Goal: Task Accomplishment & Management: Complete application form

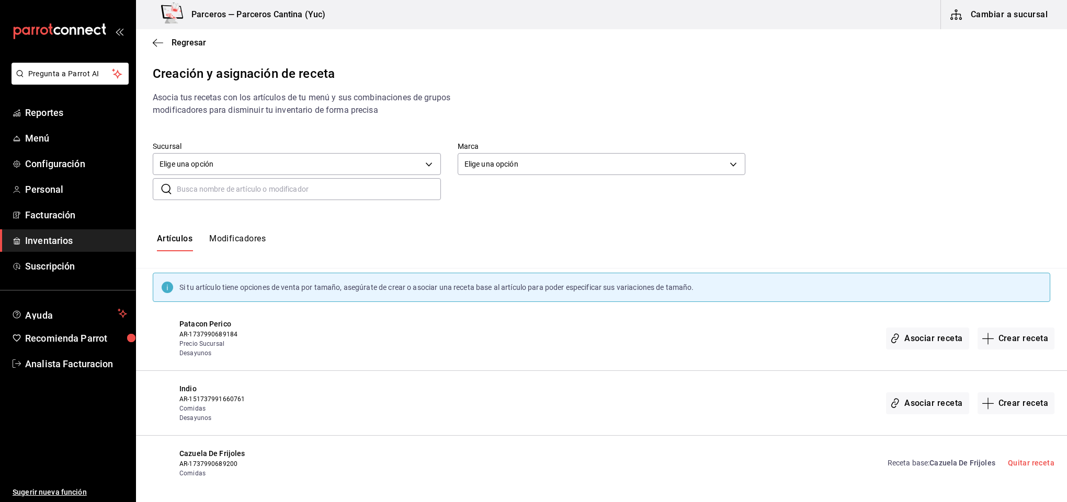
click at [197, 188] on input "text" at bounding box center [309, 189] width 264 height 21
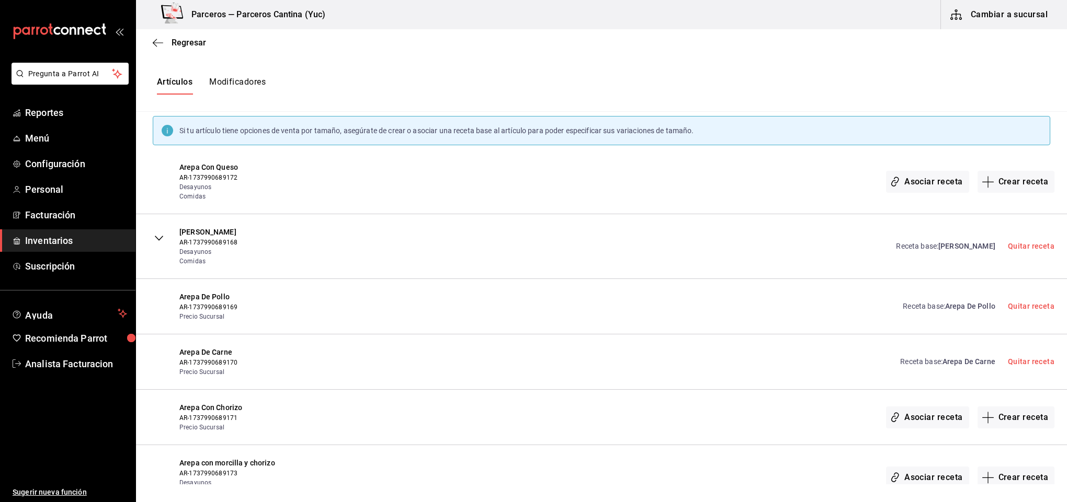
scroll to position [235, 0]
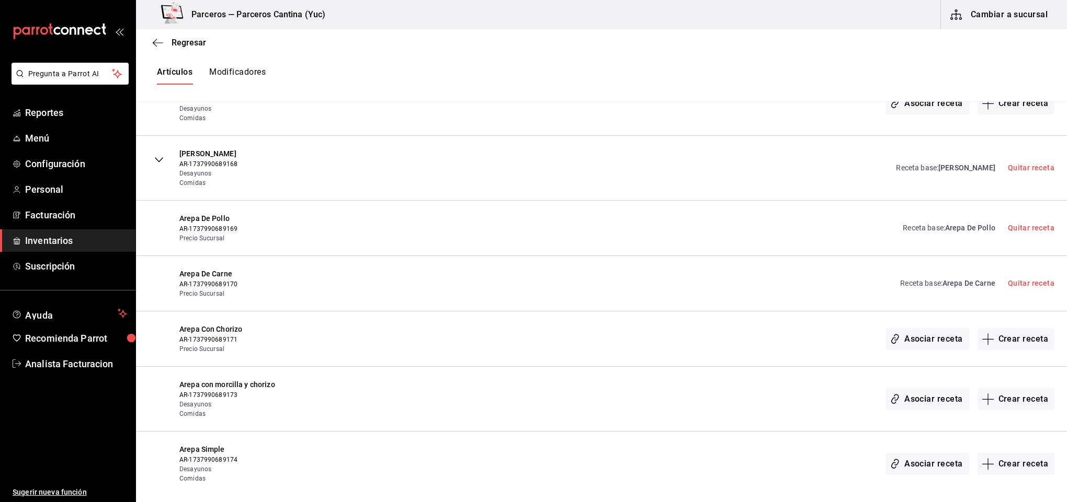
type input "arepa"
click at [921, 401] on button "Asociar receta" at bounding box center [927, 399] width 83 height 22
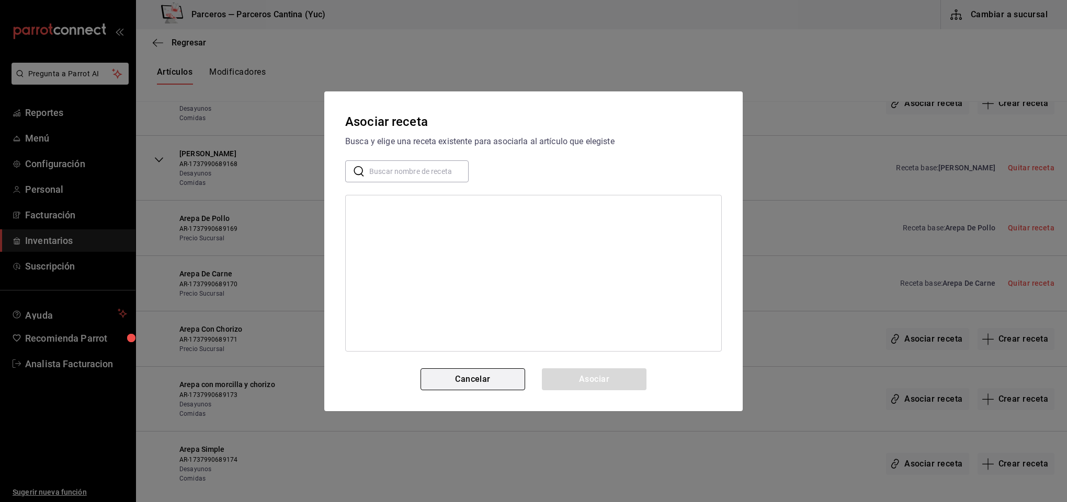
click at [471, 380] on button "Cancelar" at bounding box center [472, 380] width 105 height 22
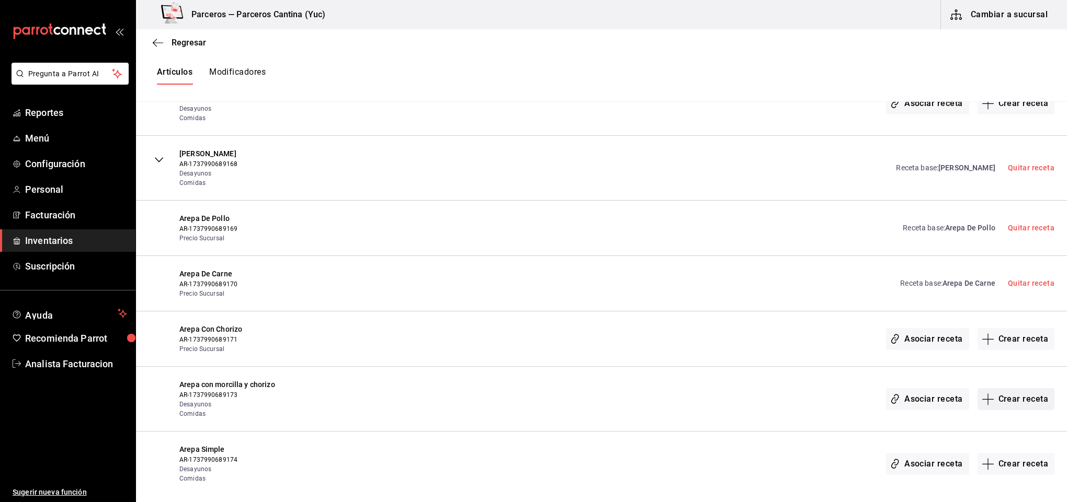
click at [1000, 401] on button "Crear receta" at bounding box center [1015, 399] width 77 height 22
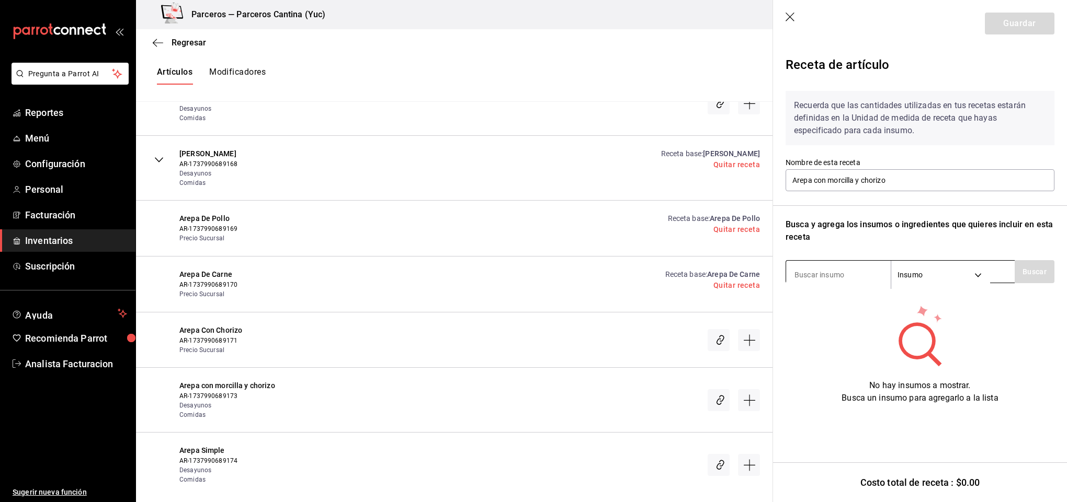
click at [813, 275] on input at bounding box center [838, 275] width 105 height 22
click at [788, 16] on icon "button" at bounding box center [790, 18] width 10 height 10
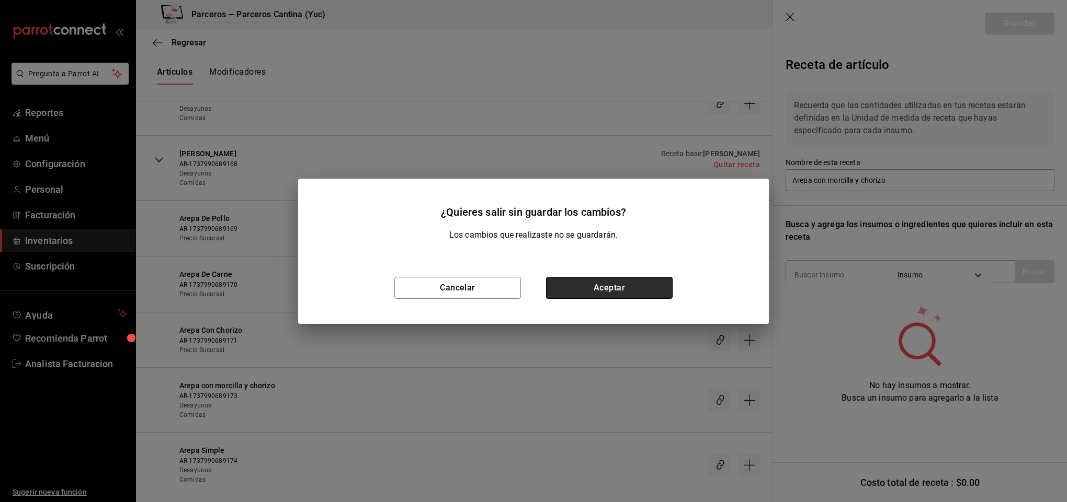
click at [612, 289] on button "Aceptar" at bounding box center [609, 288] width 127 height 22
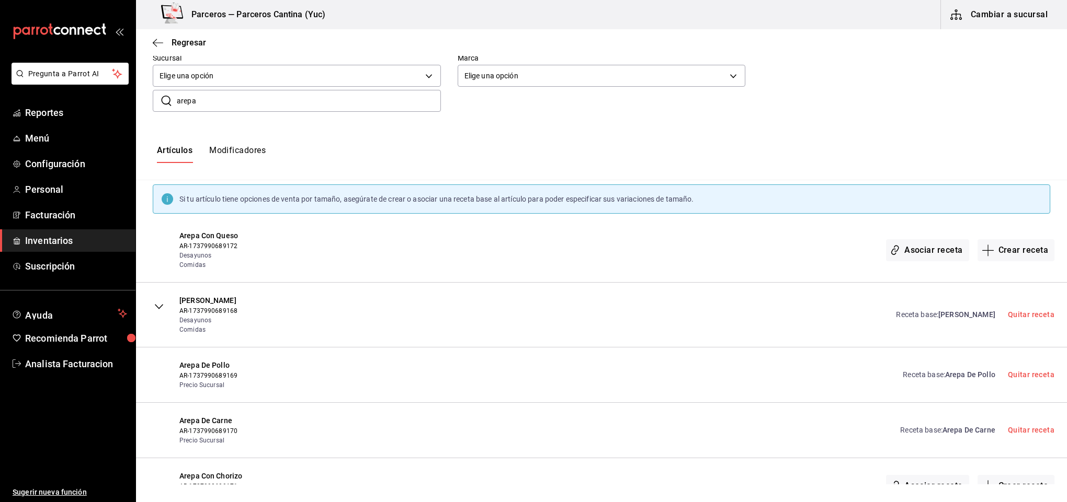
scroll to position [157, 0]
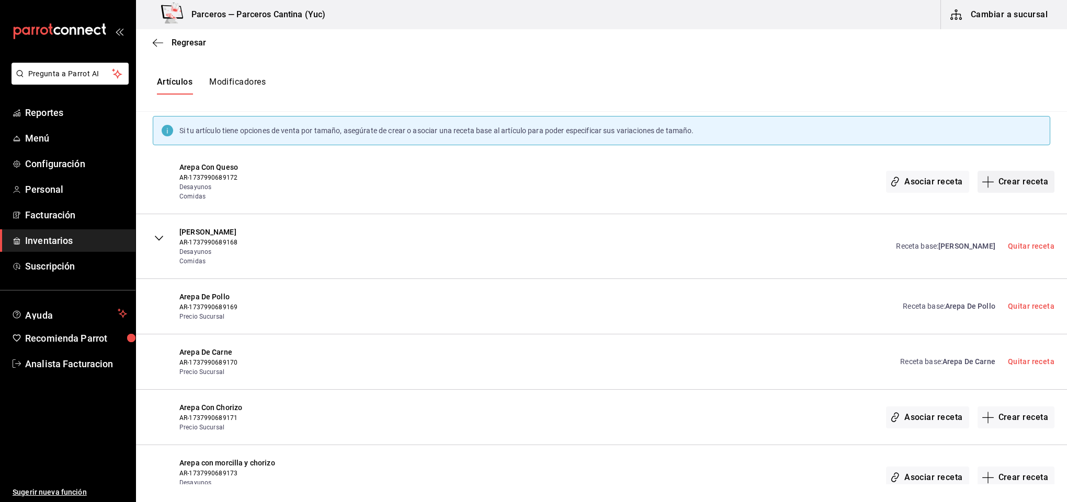
click at [1017, 180] on button "Crear receta" at bounding box center [1015, 182] width 77 height 22
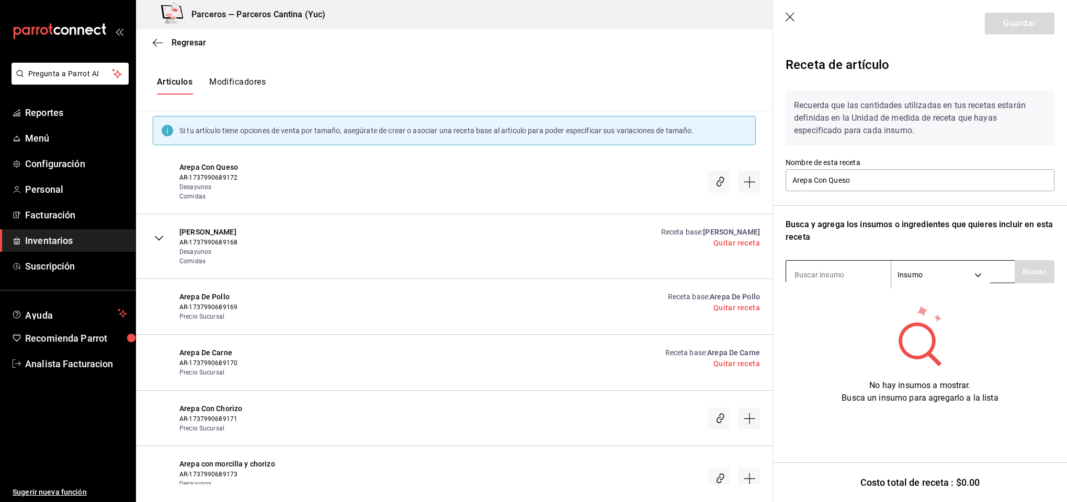
click at [835, 277] on input at bounding box center [838, 275] width 105 height 22
type input "h"
type input "a"
type input "harina"
click at [1040, 270] on button "Buscar" at bounding box center [1034, 271] width 40 height 23
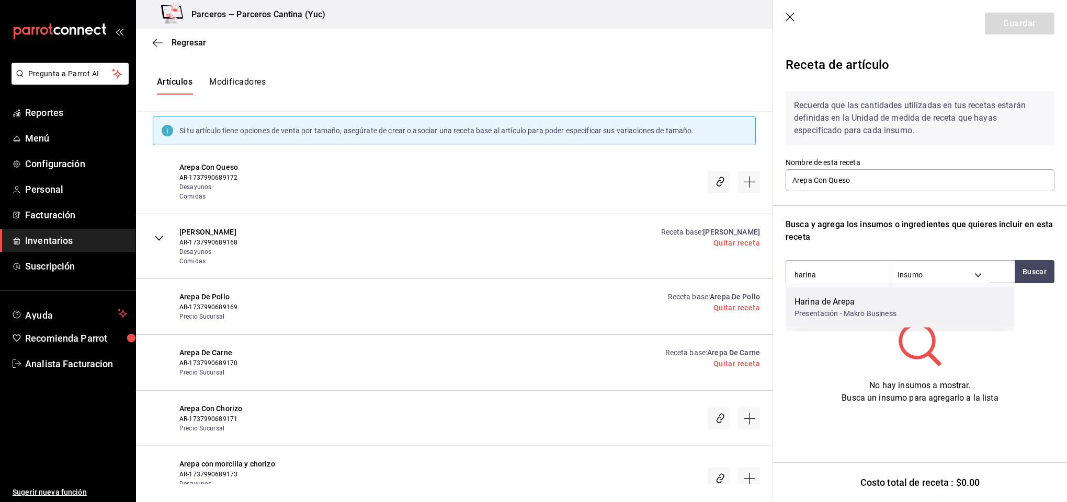
click at [918, 311] on div "Harina de Arepa Presentación - Makro Business" at bounding box center [900, 308] width 228 height 40
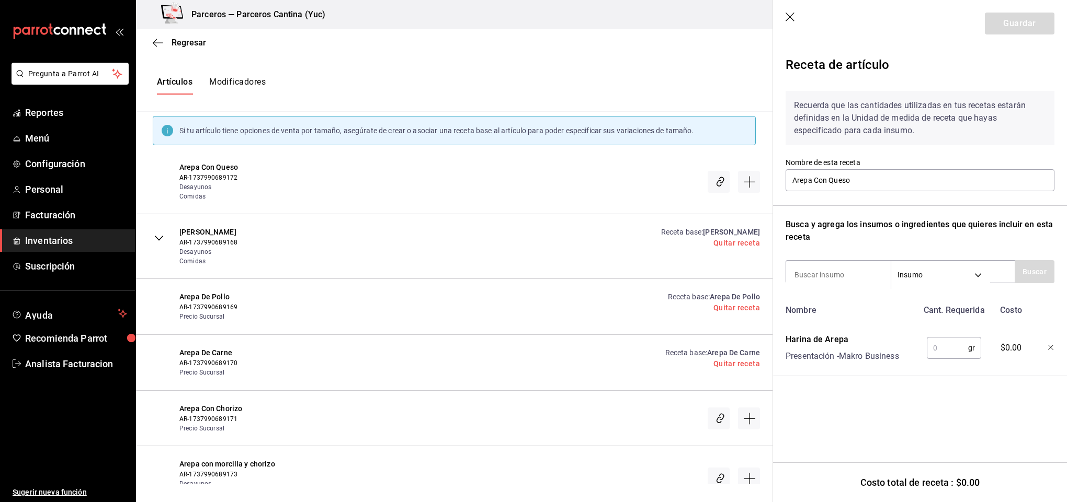
click at [953, 348] on input "text" at bounding box center [947, 348] width 41 height 21
type input "110"
click at [817, 268] on input at bounding box center [838, 275] width 105 height 22
type input "queso"
click at [1017, 275] on button "Buscar" at bounding box center [1034, 271] width 40 height 23
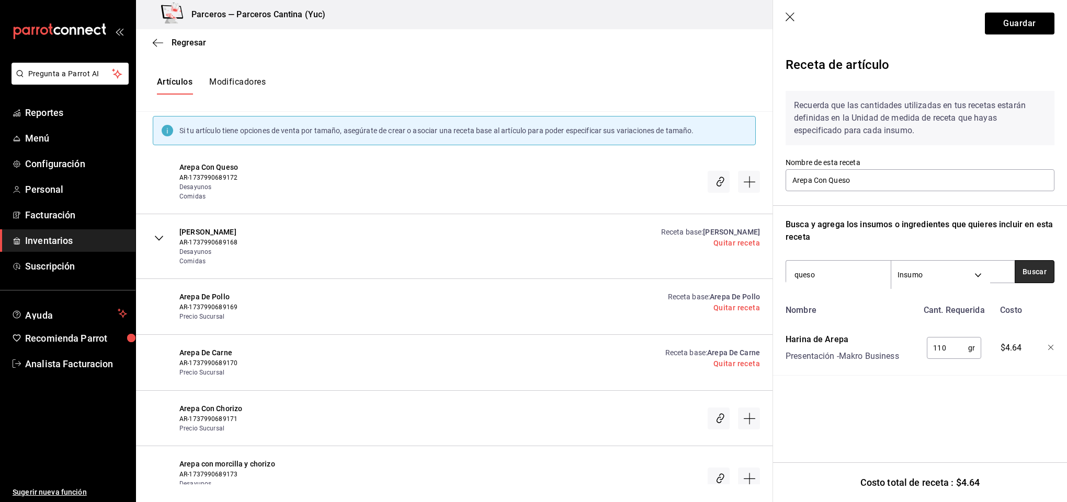
click at [1024, 275] on button "Buscar" at bounding box center [1034, 271] width 40 height 23
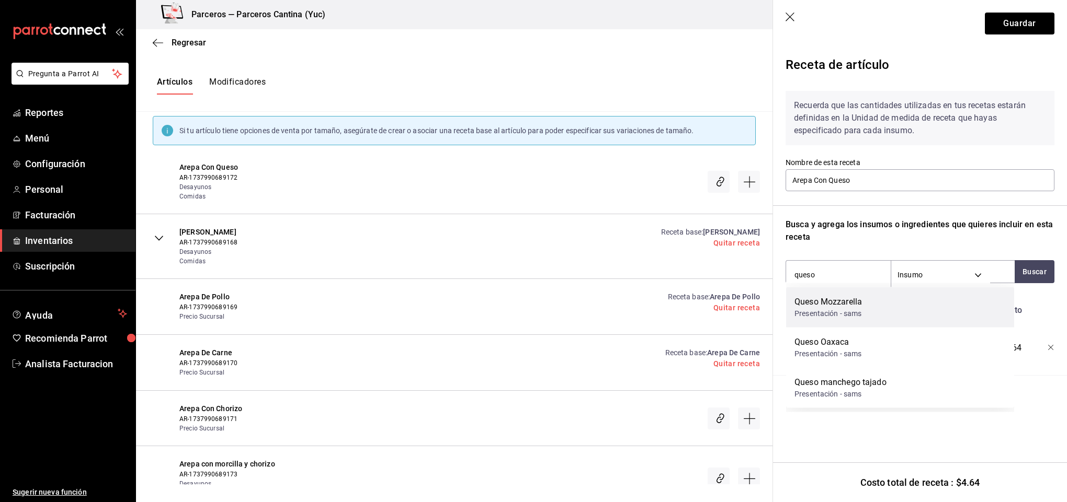
click at [925, 312] on div "Queso Mozzarella Presentación - sams" at bounding box center [900, 308] width 228 height 40
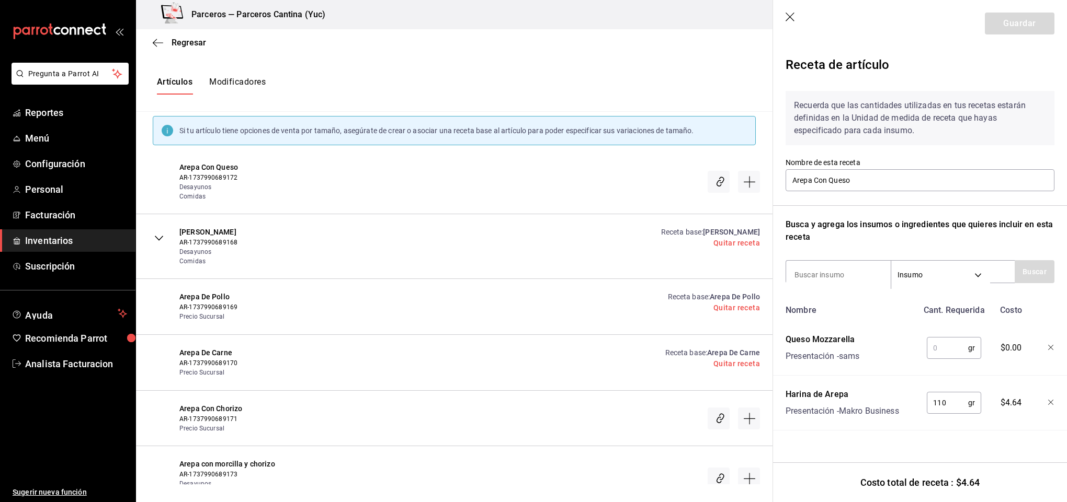
click at [949, 348] on input "text" at bounding box center [947, 348] width 41 height 21
type input "45"
click at [1035, 24] on button "Guardar" at bounding box center [1020, 24] width 70 height 22
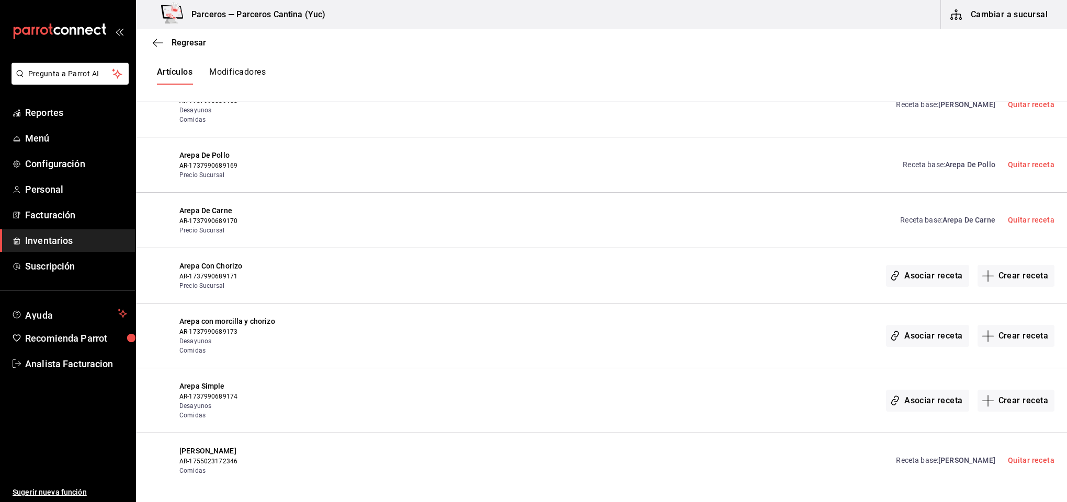
scroll to position [305, 0]
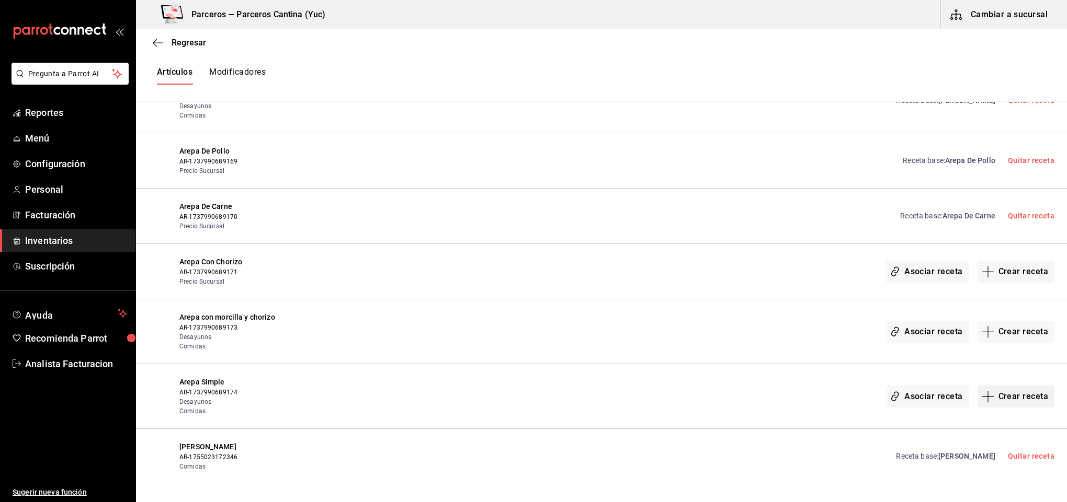
click at [998, 397] on button "Crear receta" at bounding box center [1015, 397] width 77 height 22
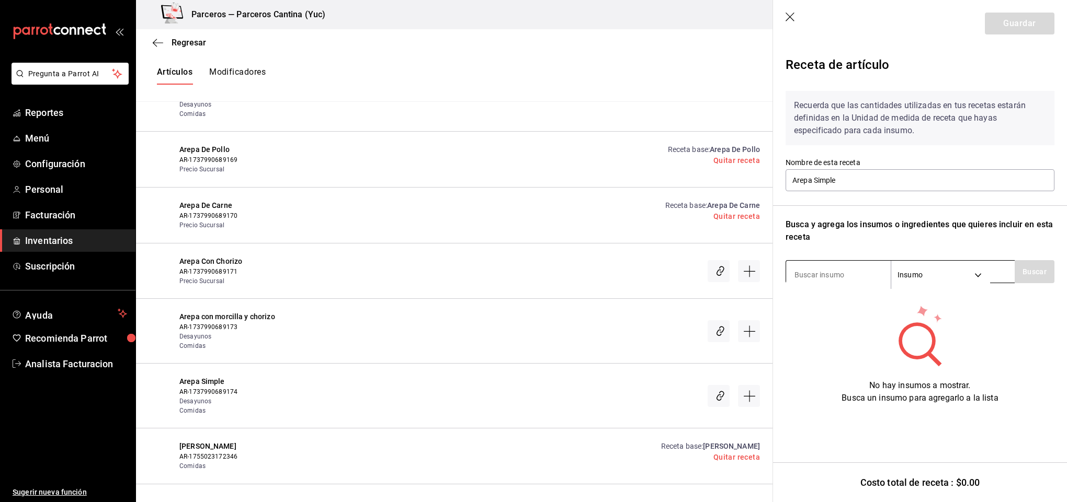
click at [818, 275] on input at bounding box center [838, 275] width 105 height 22
type input "harina"
click at [1039, 265] on button "Buscar" at bounding box center [1034, 271] width 40 height 23
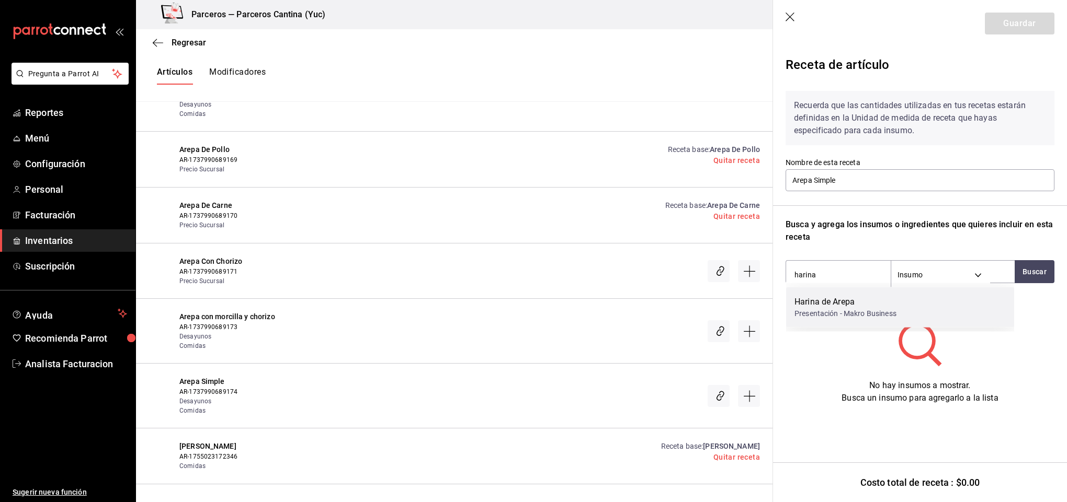
click at [862, 311] on div "Presentación - Makro Business" at bounding box center [845, 313] width 102 height 11
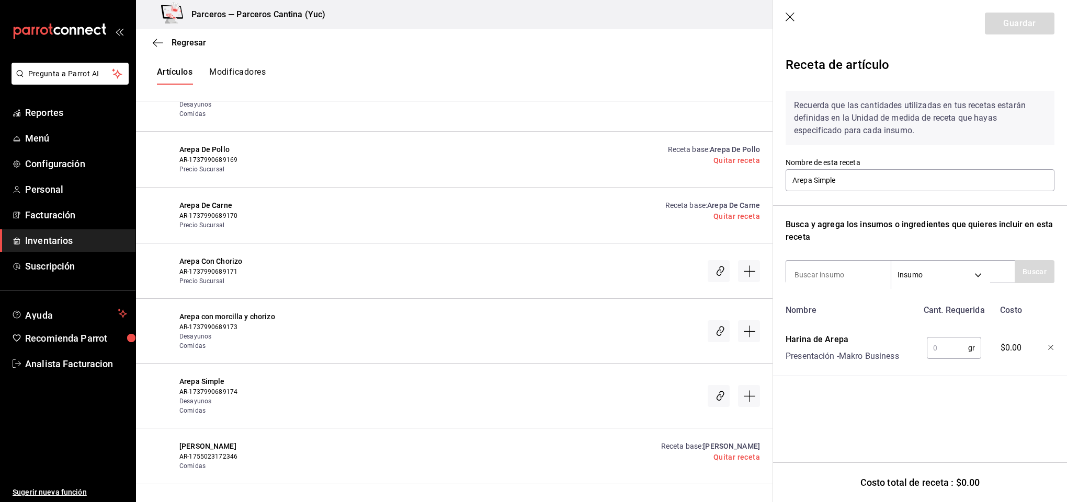
click at [959, 348] on input "text" at bounding box center [947, 348] width 41 height 21
type input "45"
click at [867, 275] on input at bounding box center [838, 275] width 105 height 22
type input "queso"
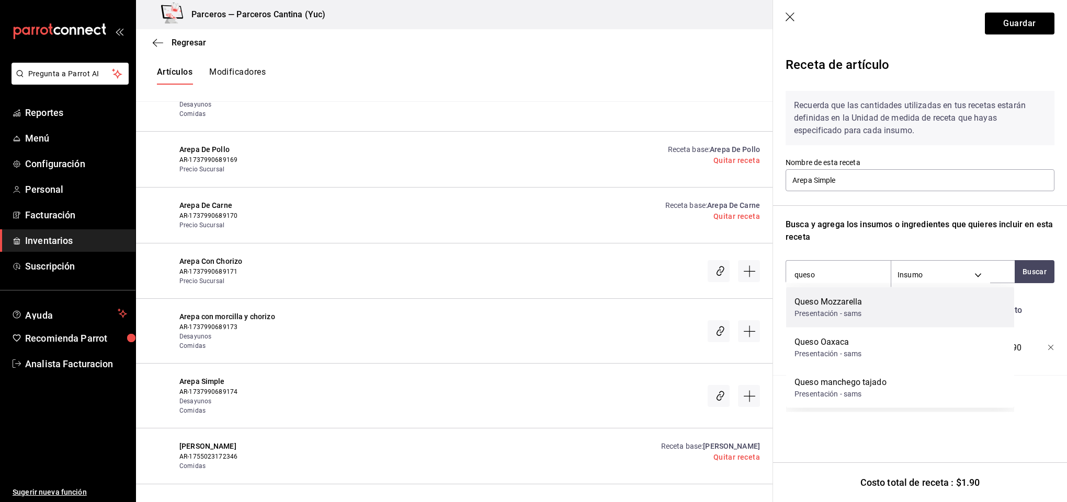
click at [868, 307] on div "Queso Mozzarella Presentación - sams" at bounding box center [900, 308] width 228 height 40
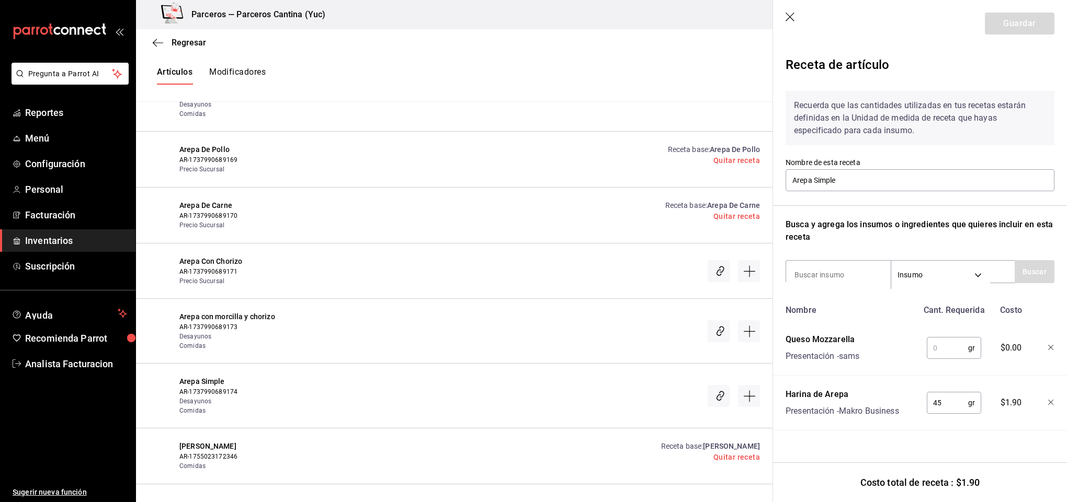
click at [952, 350] on input "text" at bounding box center [947, 348] width 41 height 21
type input "10"
click at [1025, 24] on button "Guardar" at bounding box center [1020, 24] width 70 height 22
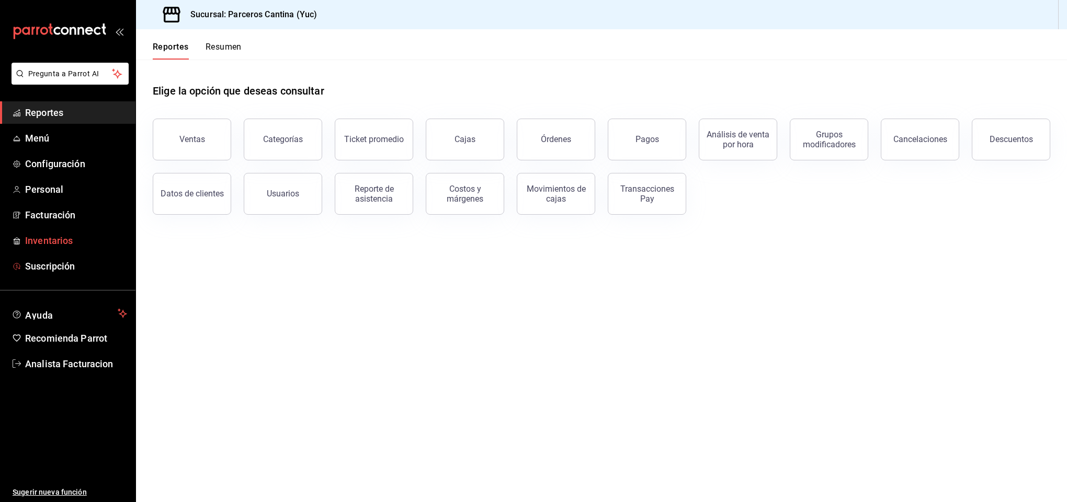
click at [56, 239] on span "Inventarios" at bounding box center [76, 241] width 102 height 14
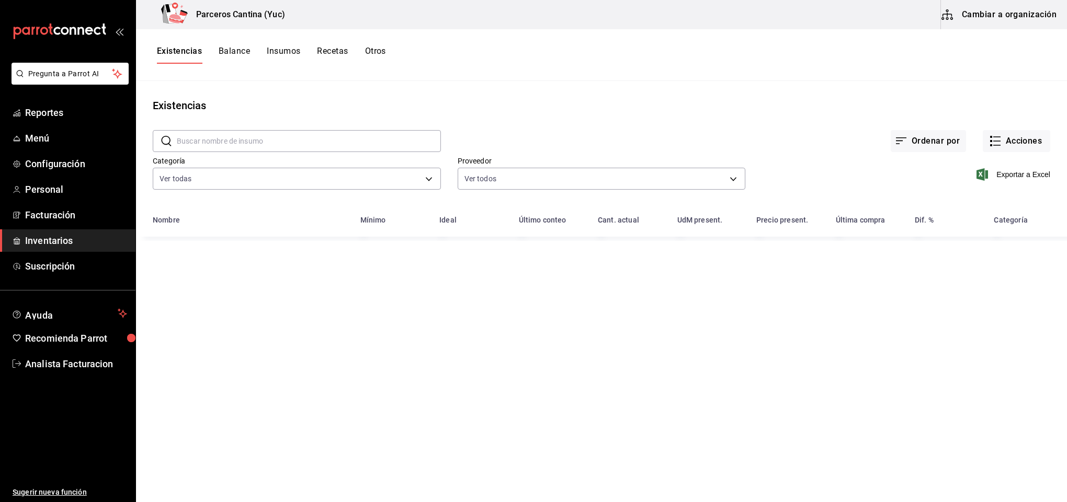
click at [328, 54] on button "Recetas" at bounding box center [332, 55] width 31 height 18
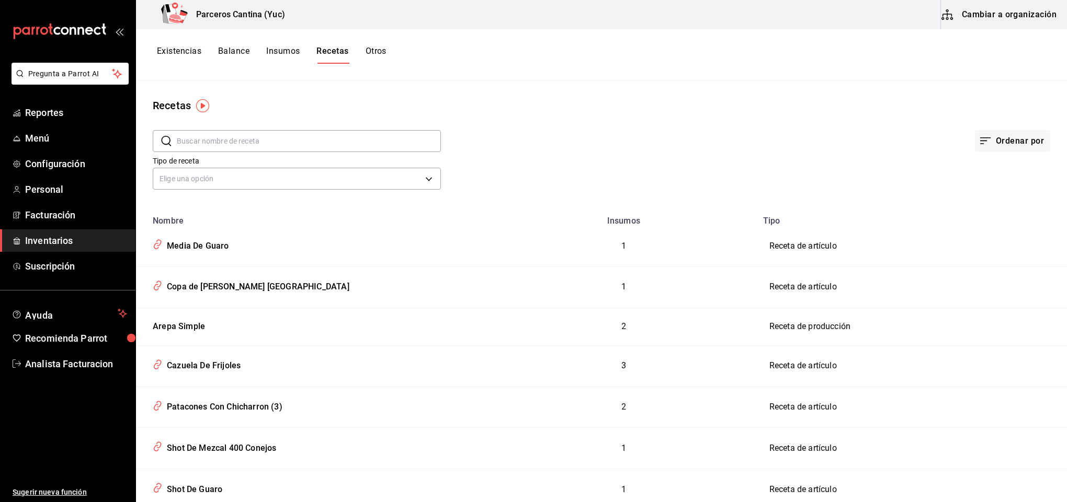
click at [1000, 16] on button "Cambiar a organización" at bounding box center [1000, 14] width 118 height 29
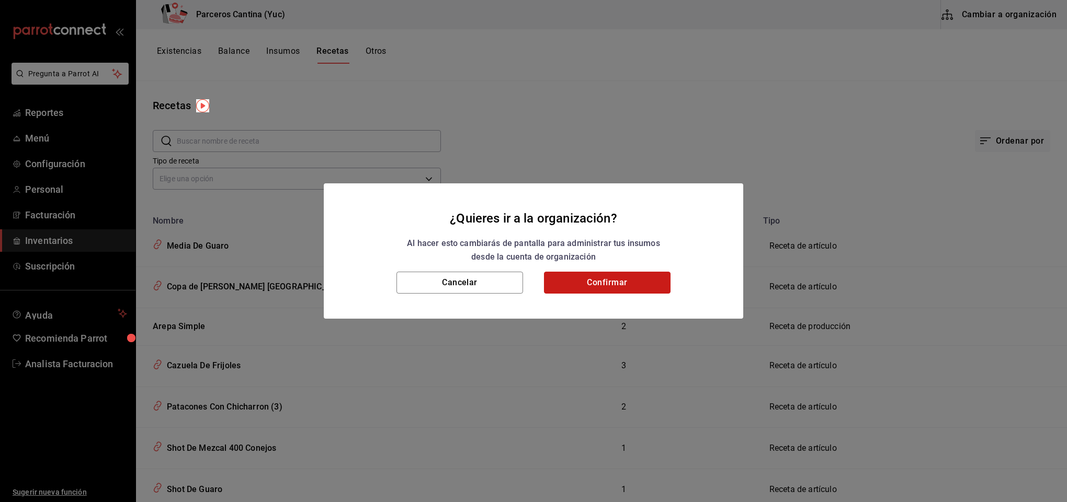
click at [615, 284] on button "Confirmar" at bounding box center [607, 283] width 127 height 22
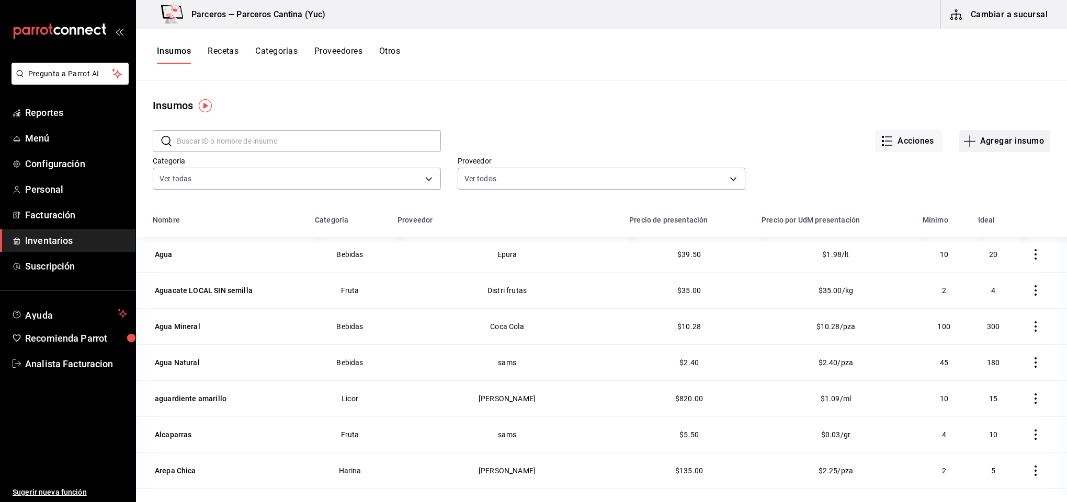
click at [1001, 141] on button "Agregar insumo" at bounding box center [1004, 141] width 91 height 22
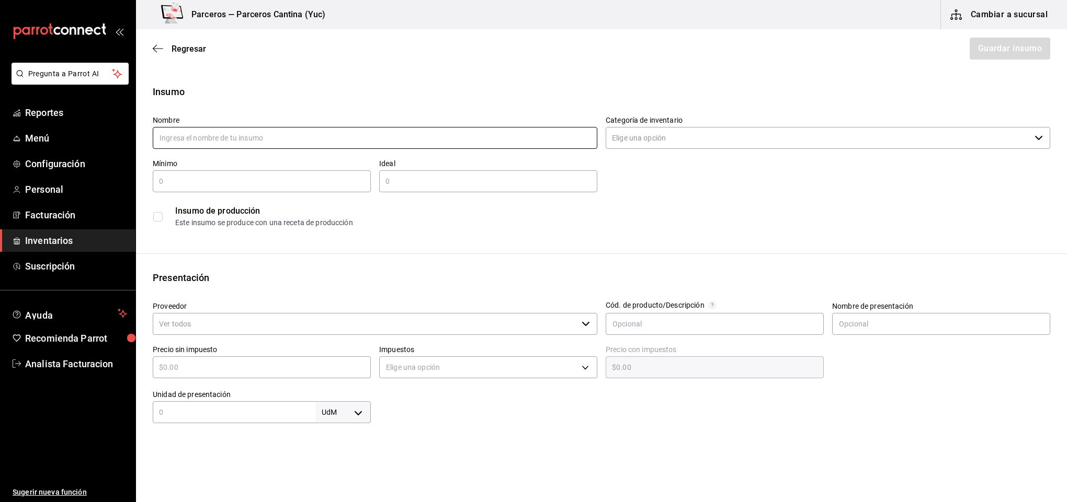
click at [211, 132] on input "text" at bounding box center [375, 138] width 444 height 22
type input "Queso Mozzarella"
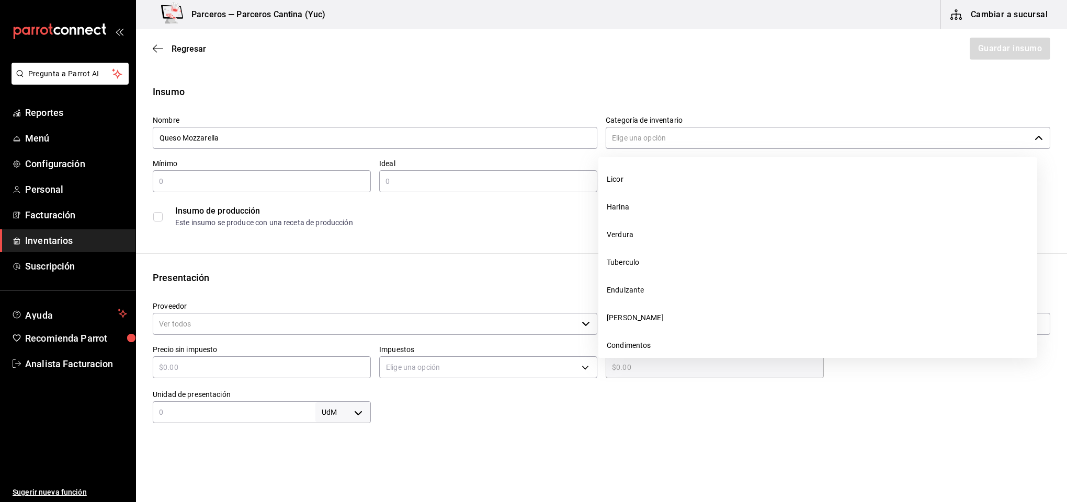
click at [653, 140] on input "Categoría de inventario" at bounding box center [817, 138] width 425 height 22
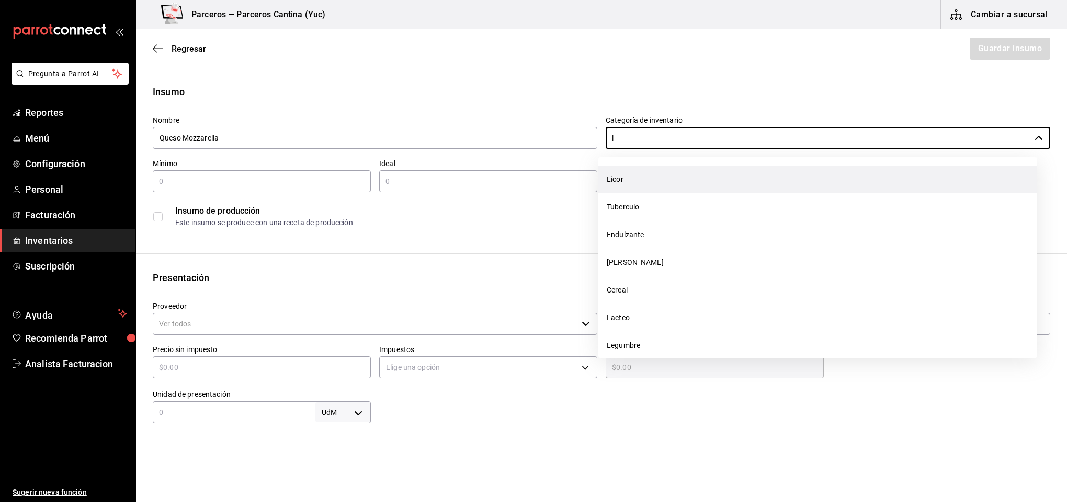
click at [646, 179] on li "Licor" at bounding box center [817, 180] width 439 height 28
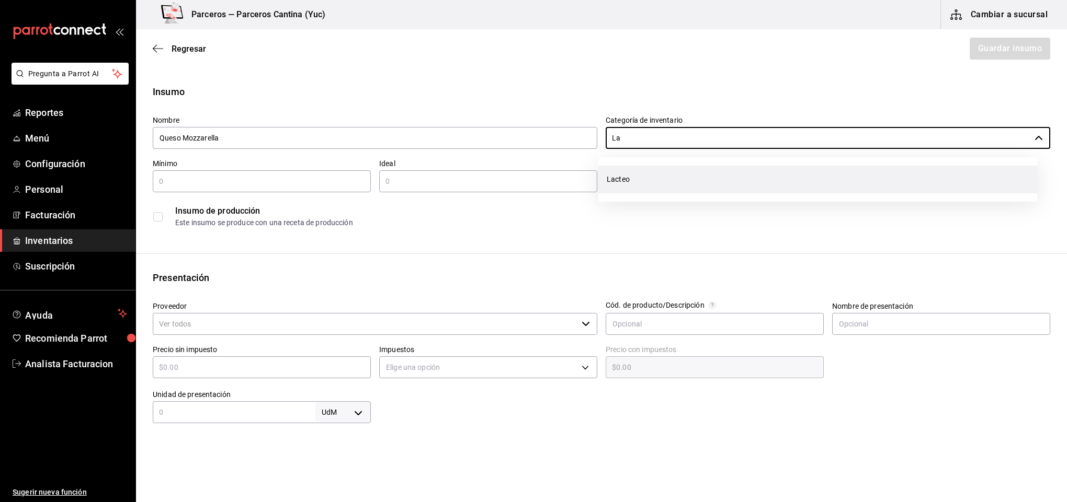
click at [642, 178] on li "Lacteo" at bounding box center [817, 180] width 439 height 28
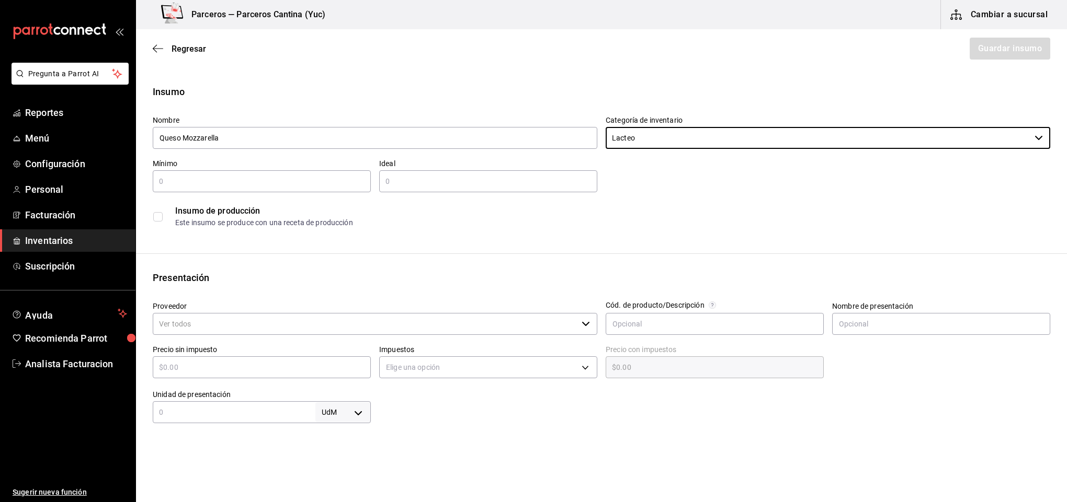
type input "Lacteo"
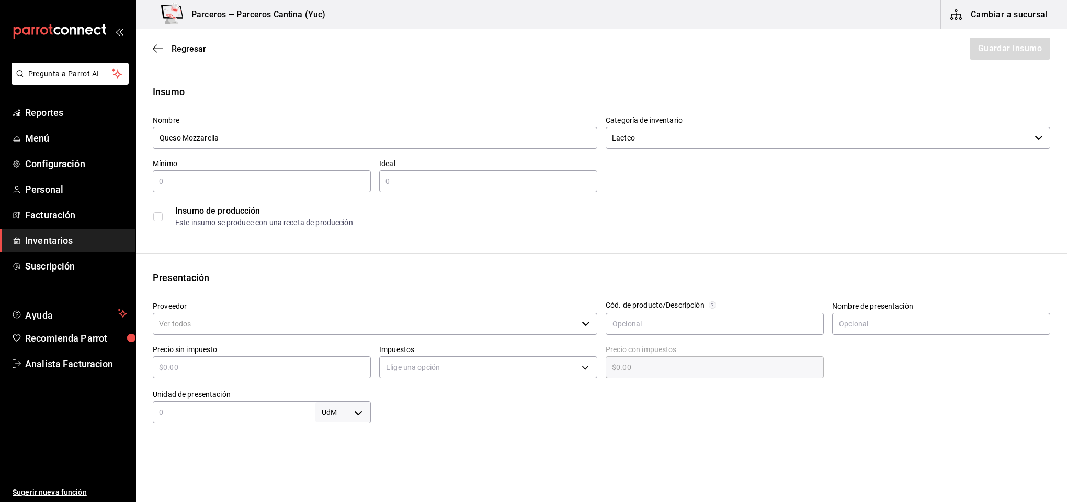
click at [173, 180] on input "text" at bounding box center [262, 181] width 218 height 13
type input "2"
type input "5"
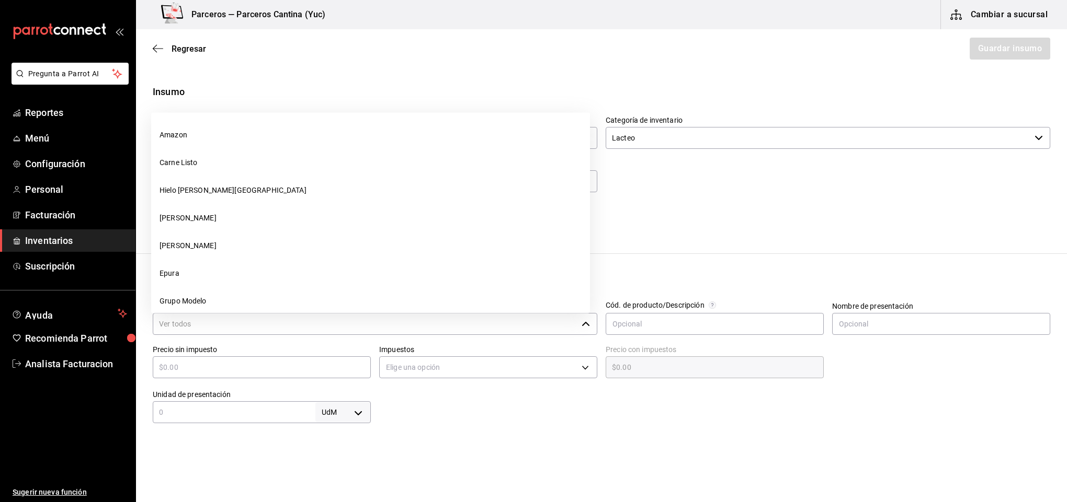
click at [333, 325] on input "Proveedor" at bounding box center [365, 324] width 425 height 22
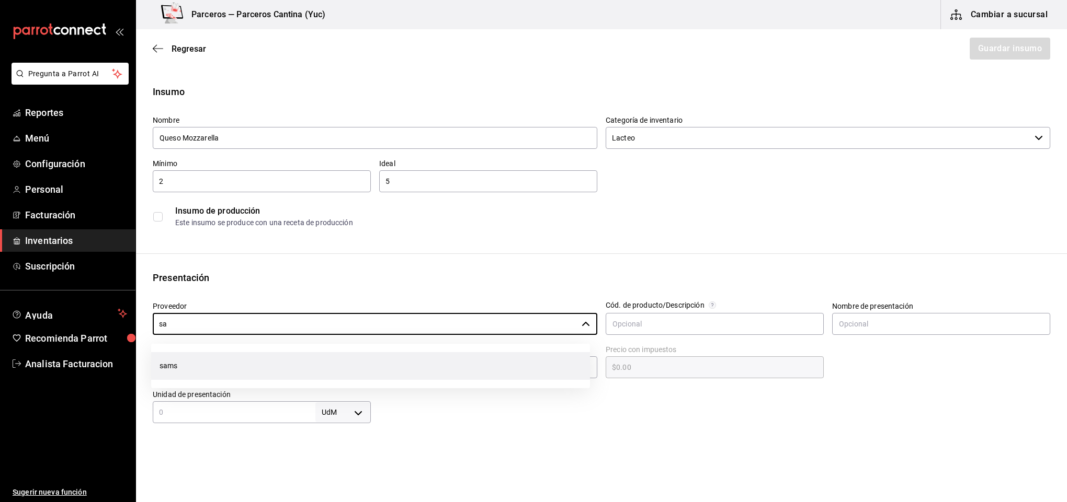
click at [192, 364] on li "sams" at bounding box center [370, 366] width 439 height 28
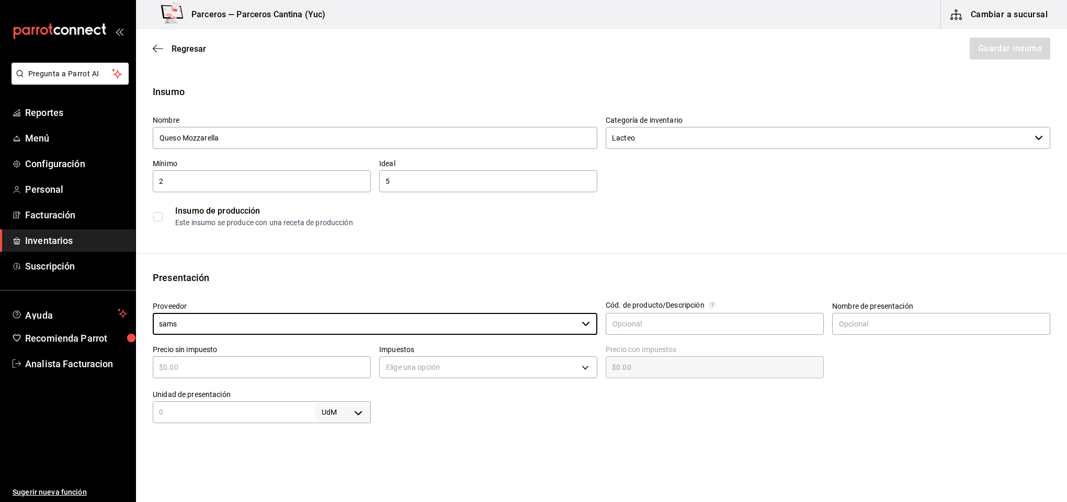
type input "sams"
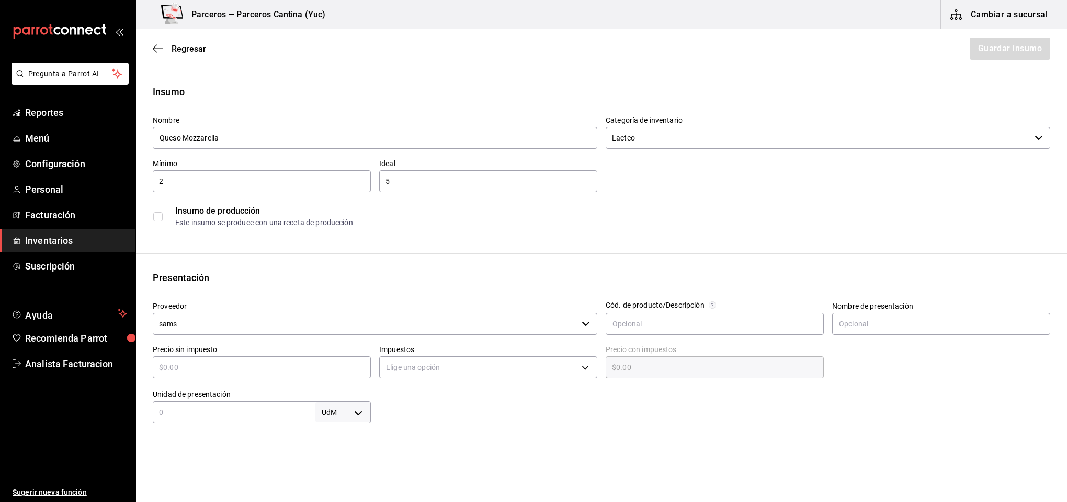
click at [203, 369] on input "text" at bounding box center [262, 367] width 218 height 13
type input "$1"
type input "$1.00"
type input "$17"
type input "$17.00"
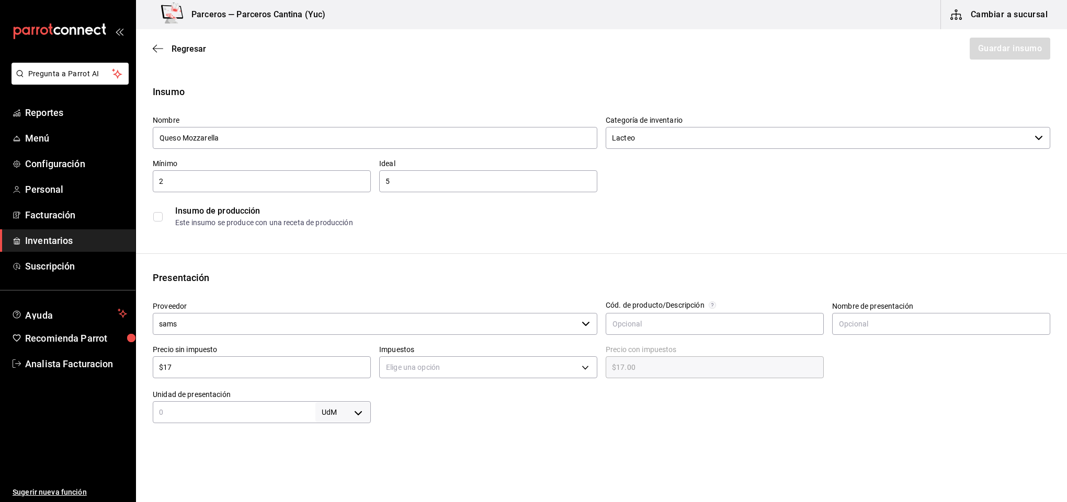
type input "$175"
type input "$175.00"
type input "$175.4"
type input "$175.40"
type input "$175.49"
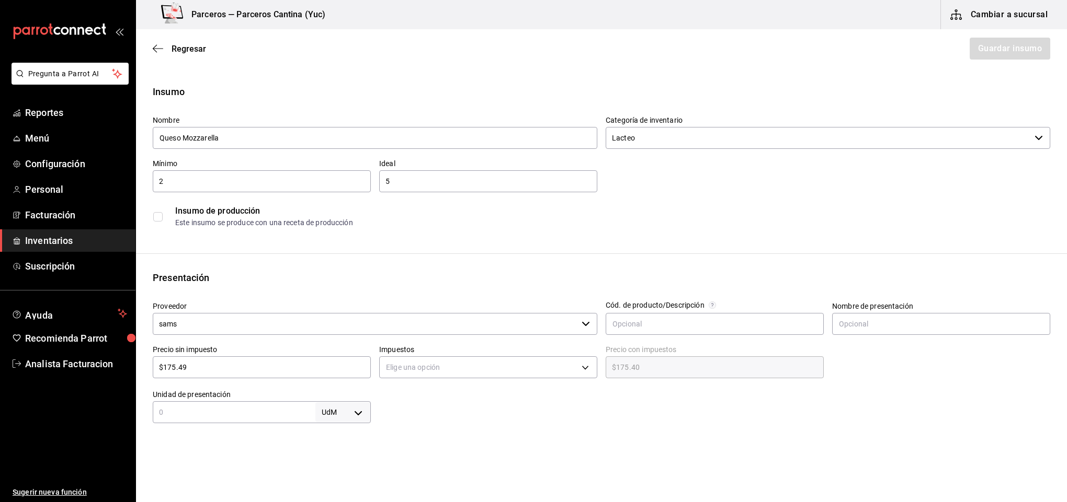
type input "$175.49"
click at [437, 367] on body "Pregunta a Parrot AI Reportes Menú Configuración Personal Facturación Inventari…" at bounding box center [533, 221] width 1067 height 443
click at [428, 435] on li "IVA 16%" at bounding box center [483, 434] width 214 height 17
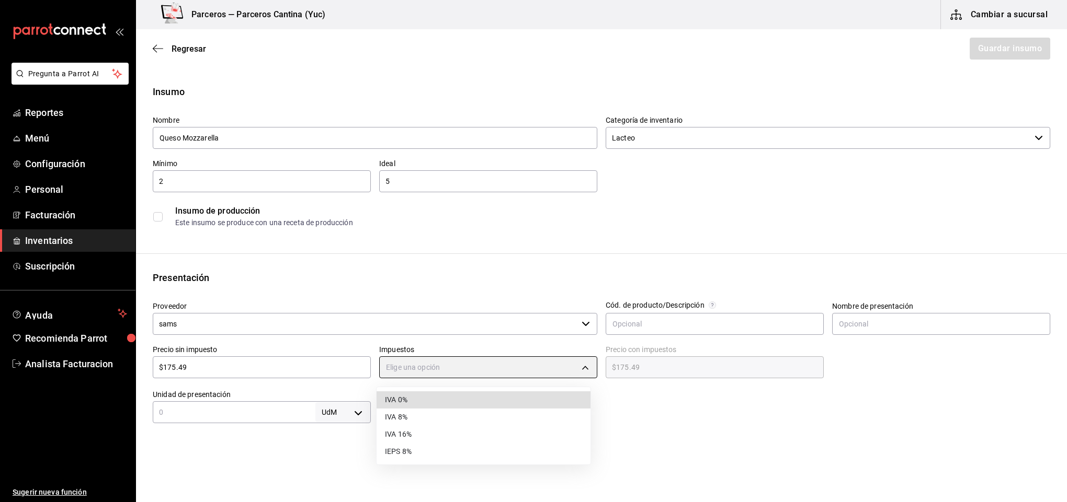
type input "IVA_16"
type input "$203.57"
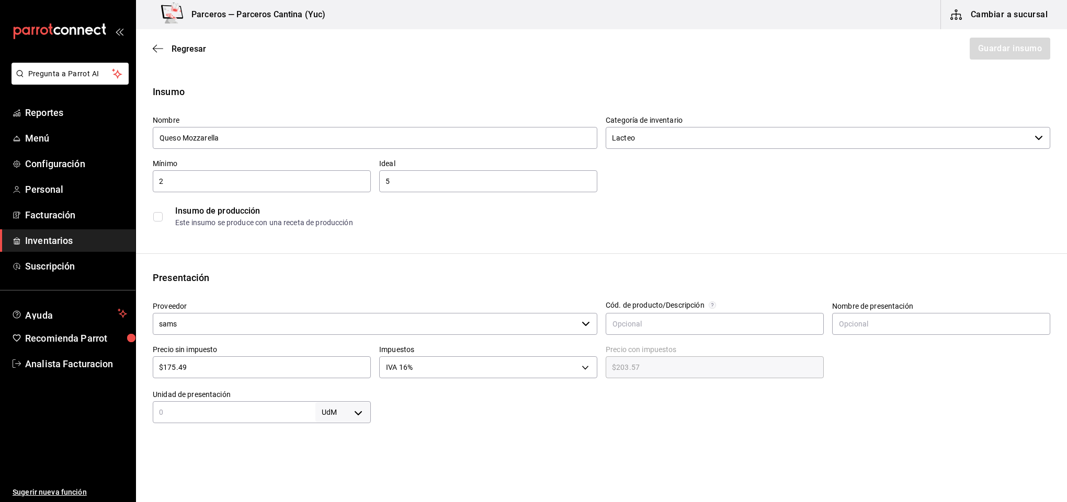
click at [222, 413] on input "text" at bounding box center [234, 412] width 163 height 13
type input "203.57"
click at [358, 414] on body "Pregunta a Parrot AI Reportes Menú Configuración Personal Facturación Inventari…" at bounding box center [533, 221] width 1067 height 443
click at [328, 422] on li "gr" at bounding box center [340, 419] width 54 height 17
type input "GRAM"
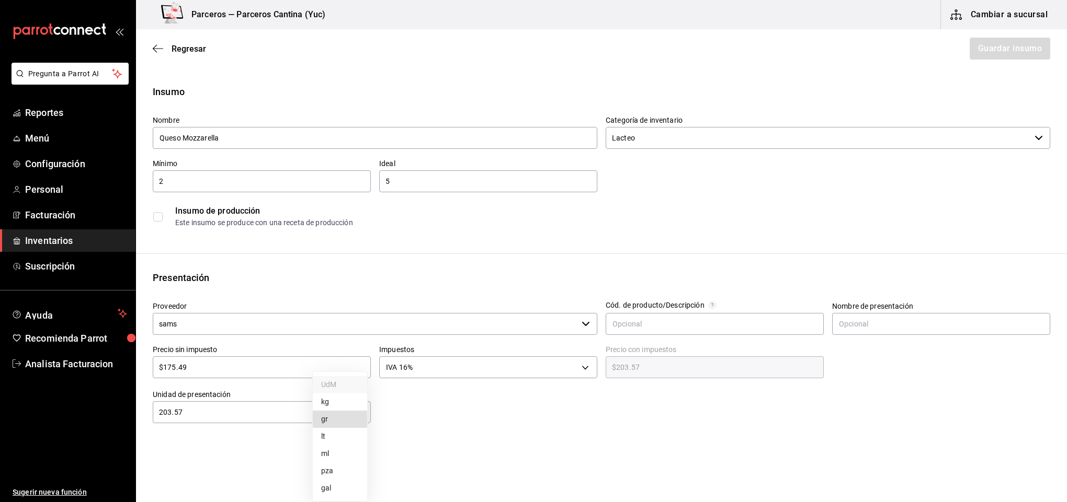
type input "GRAM"
type input "203.57"
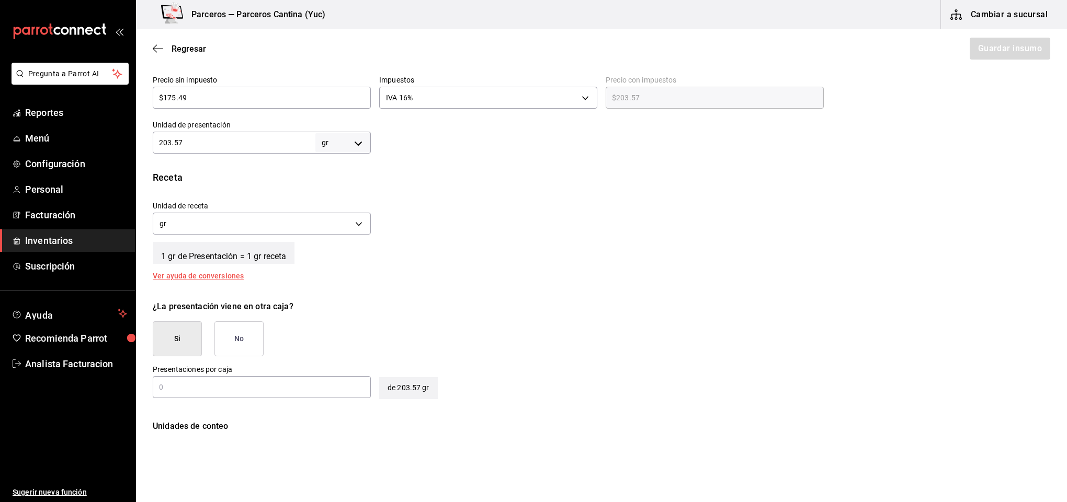
scroll to position [282, 0]
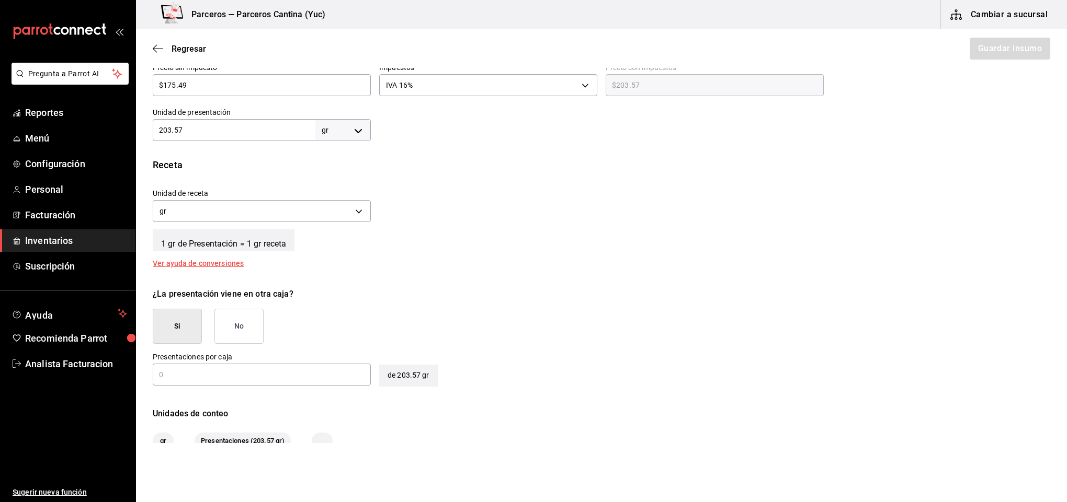
click at [228, 330] on button "No" at bounding box center [238, 326] width 49 height 35
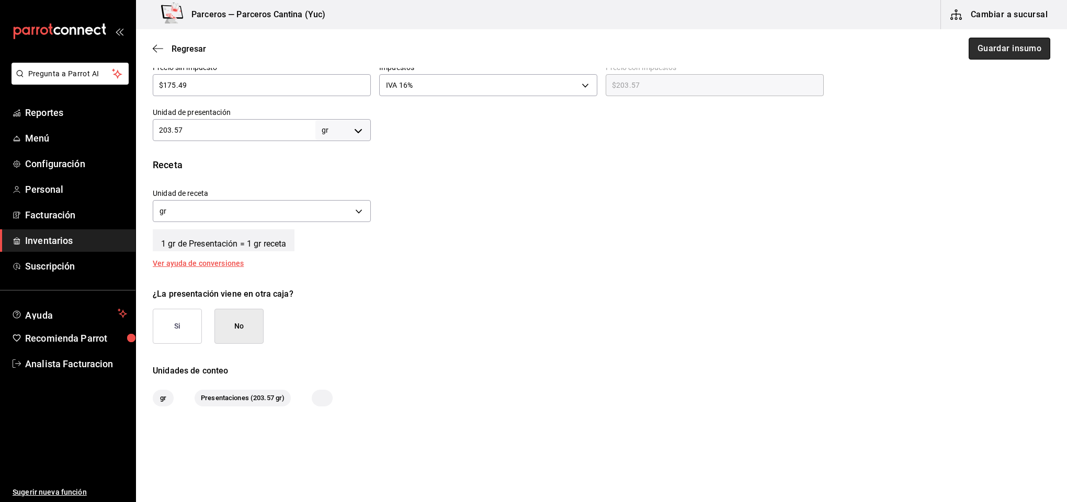
click at [994, 47] on button "Guardar insumo" at bounding box center [1009, 49] width 82 height 22
